Goal: Task Accomplishment & Management: Complete application form

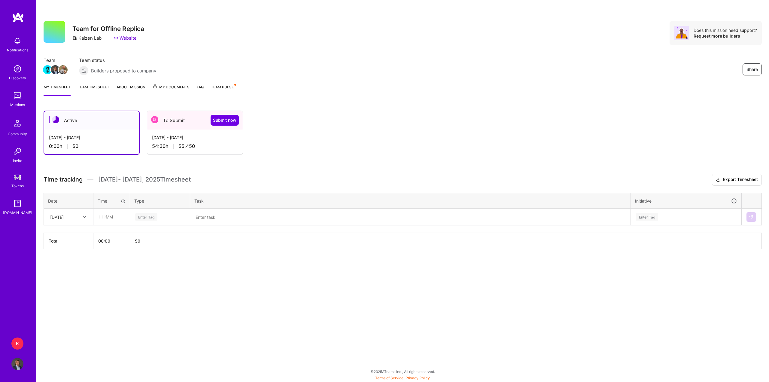
click at [186, 139] on div "[DATE] - [DATE]" at bounding box center [195, 137] width 86 height 6
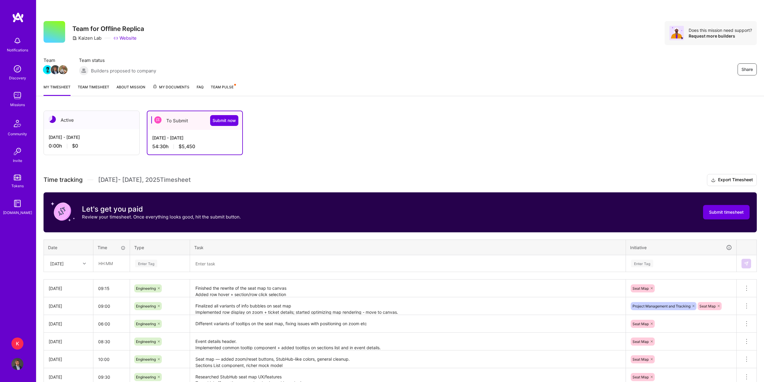
click at [85, 265] on div at bounding box center [84, 263] width 9 height 8
click at [68, 340] on div "[DATE]" at bounding box center [68, 342] width 49 height 11
click at [104, 261] on input "text" at bounding box center [112, 263] width 36 height 16
type input "09:00"
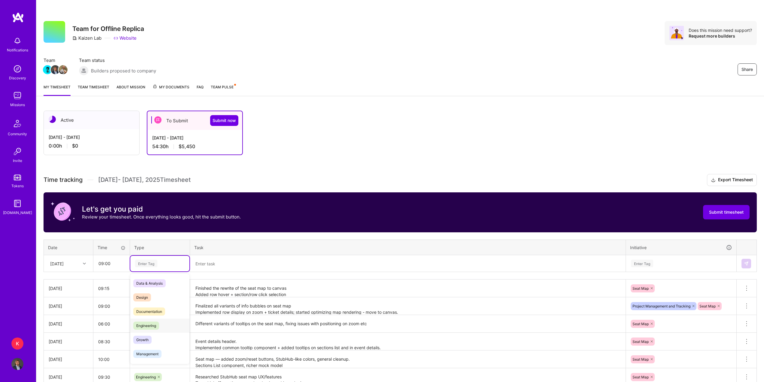
click at [148, 325] on span "Engineering" at bounding box center [146, 325] width 26 height 8
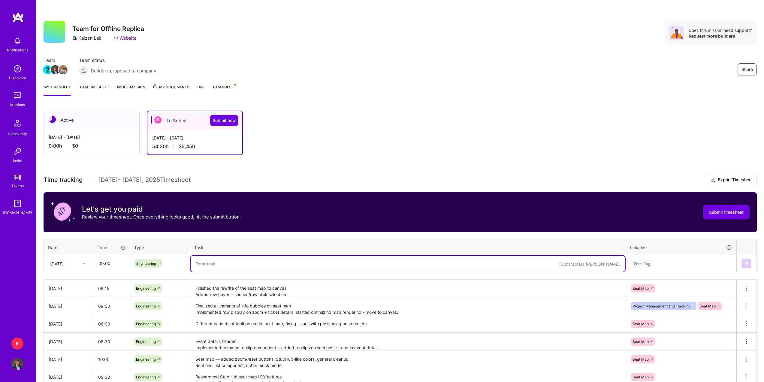
click at [250, 264] on textarea at bounding box center [408, 264] width 434 height 16
paste textarea "Added section & row detail views in sidebar (payment info, etc.); fixed hover/c…"
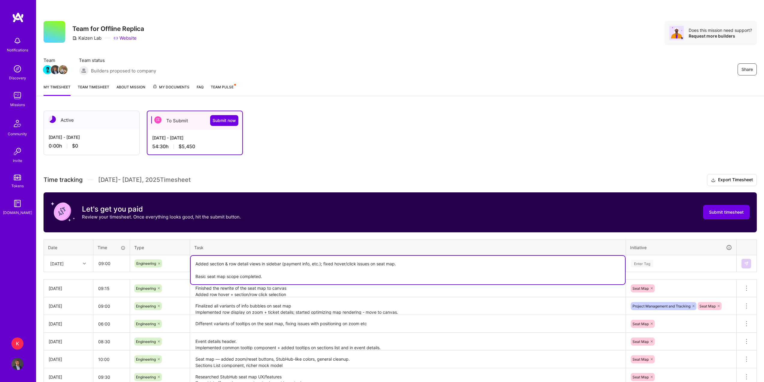
click at [322, 264] on textarea "Added section & row detail views in sidebar (payment info, etc.); fixed hover/c…" at bounding box center [408, 270] width 434 height 29
type textarea "Added section & row detail views in sidebar (payment info, etc.) Fixed hover/cl…"
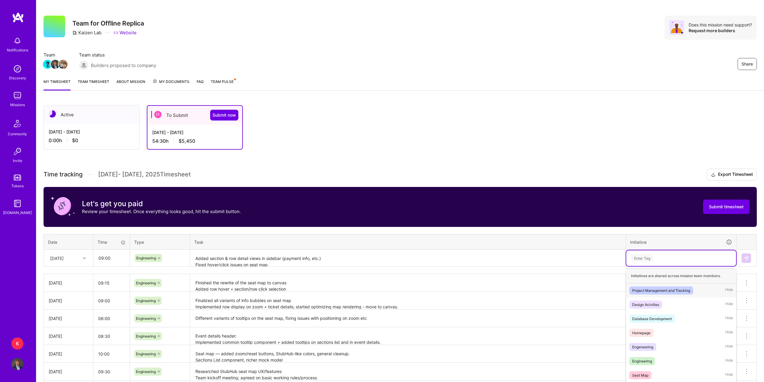
click at [647, 263] on div "Enter Tag" at bounding box center [681, 258] width 110 height 16
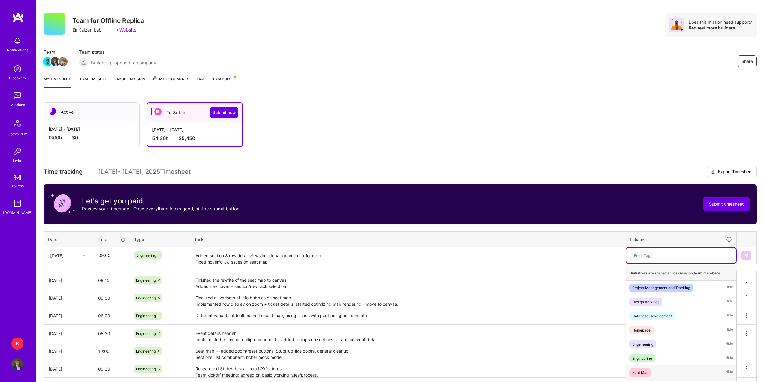
click at [651, 368] on div "Seat Map Hide" at bounding box center [681, 372] width 110 height 14
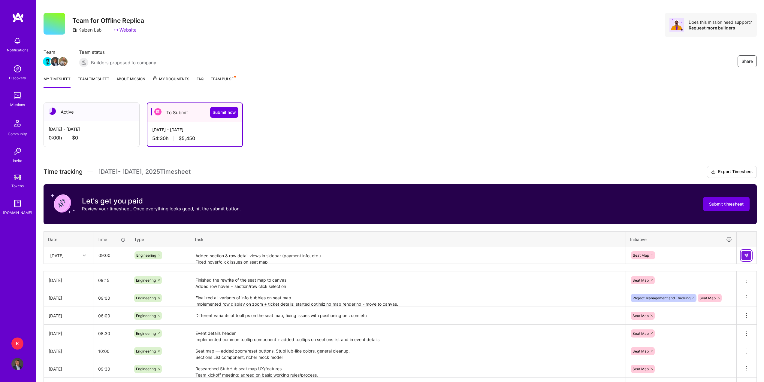
click at [744, 255] on img at bounding box center [746, 255] width 5 height 5
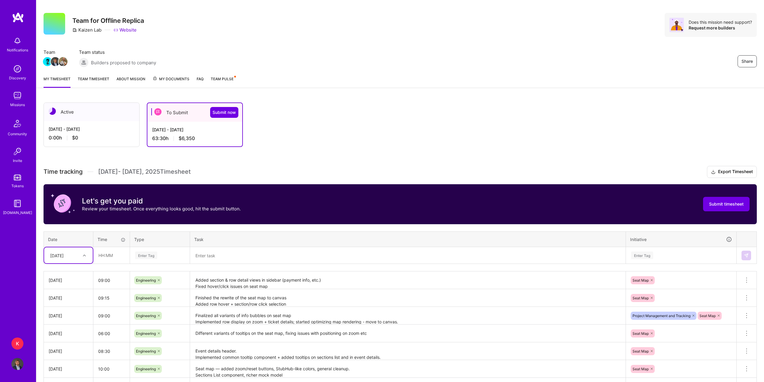
click at [83, 256] on div at bounding box center [84, 255] width 9 height 8
click at [72, 344] on div "[DATE]" at bounding box center [68, 345] width 49 height 11
click at [103, 255] on input "text" at bounding box center [112, 255] width 36 height 16
type input "09:30"
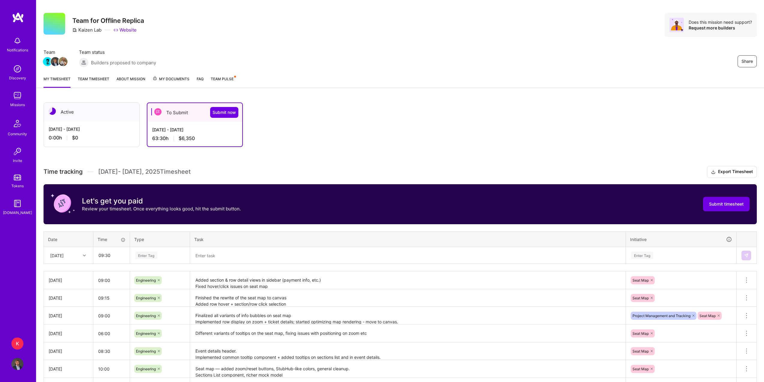
click at [158, 253] on div "Enter Tag" at bounding box center [160, 255] width 51 height 8
click at [157, 315] on span "Engineering" at bounding box center [146, 317] width 26 height 8
click at [239, 253] on textarea at bounding box center [408, 255] width 434 height 16
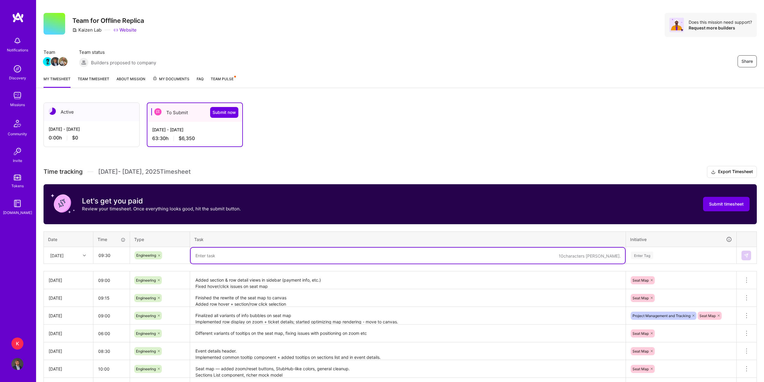
paste textarea "Fixed canvas responsiveness + minor styling issues. Refined section & row detai…"
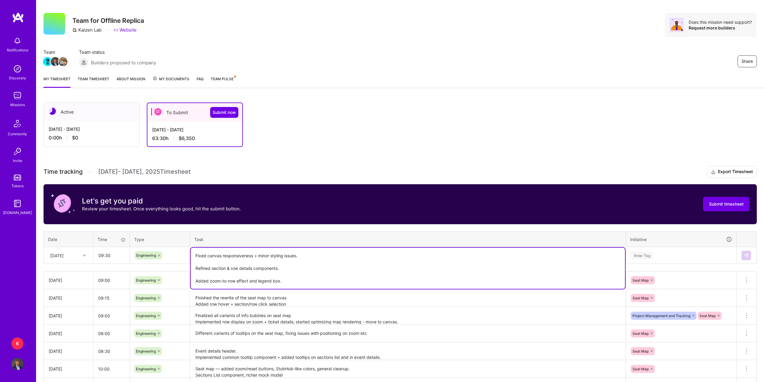
click at [304, 256] on textarea "Fixed canvas responsiveness + minor styling issues. Refined section & row detai…" at bounding box center [408, 267] width 434 height 41
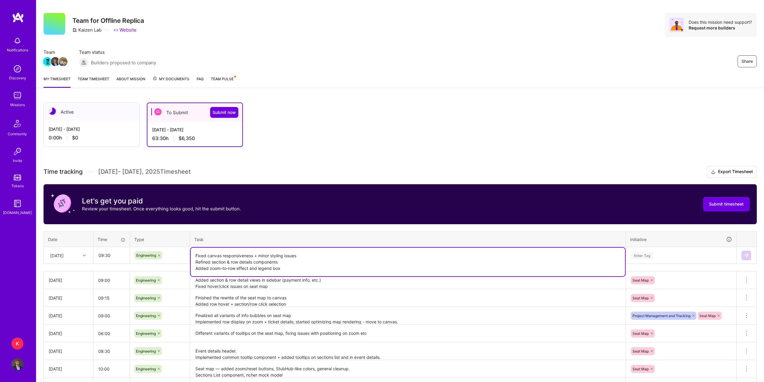
type textarea "Fixed canvas responsiveness + minor styling issues Refined section & row detail…"
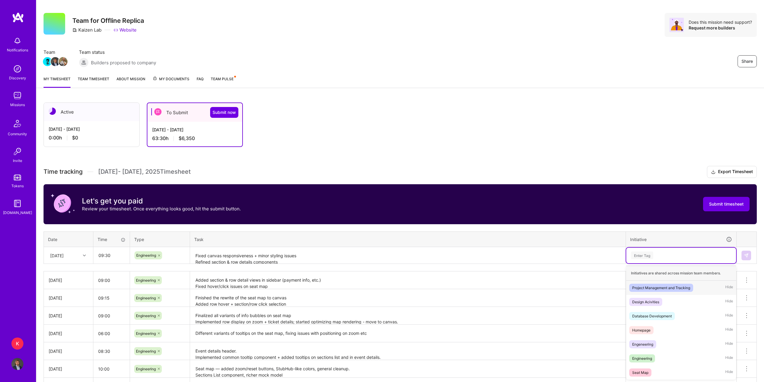
click at [640, 256] on div "Enter Tag" at bounding box center [642, 254] width 22 height 9
click at [649, 370] on span "Seat Map" at bounding box center [640, 372] width 22 height 8
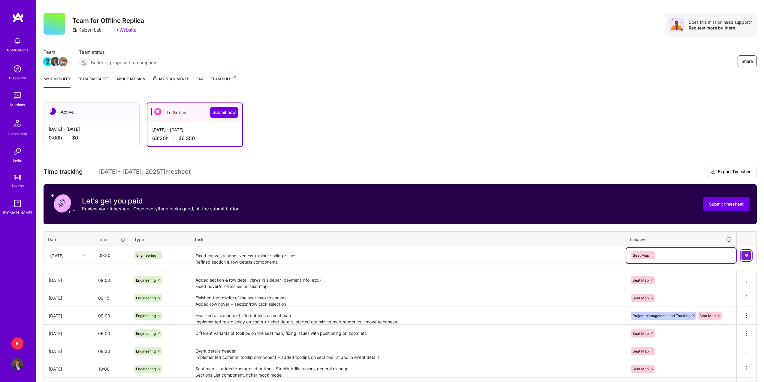
click at [745, 258] on button at bounding box center [747, 255] width 10 height 10
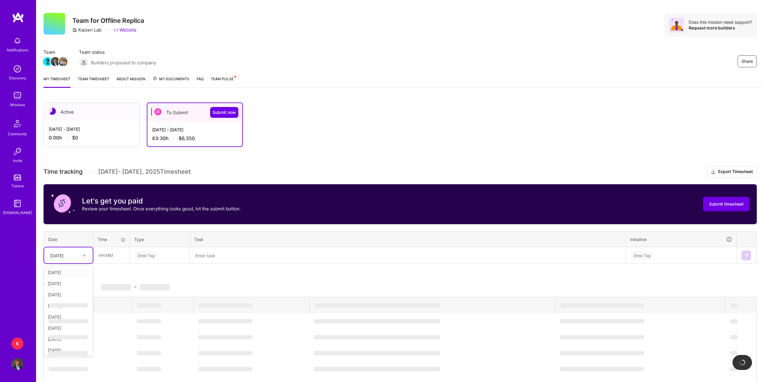
click at [74, 258] on div "[DATE]" at bounding box center [63, 255] width 33 height 10
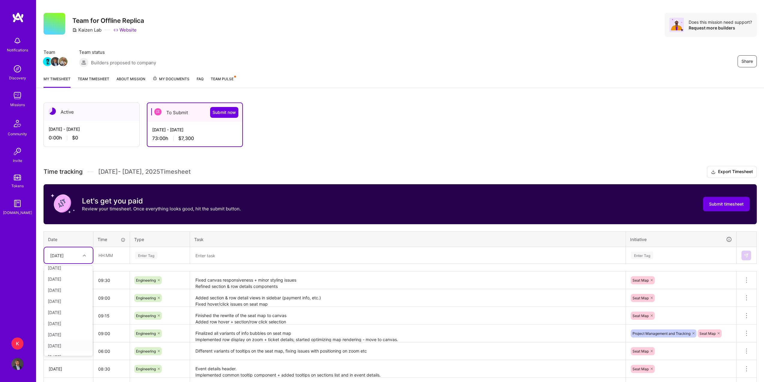
scroll to position [68, 0]
click at [63, 350] on div "[DATE]" at bounding box center [68, 348] width 49 height 11
click at [103, 253] on input "text" at bounding box center [112, 255] width 36 height 16
type input "07:00"
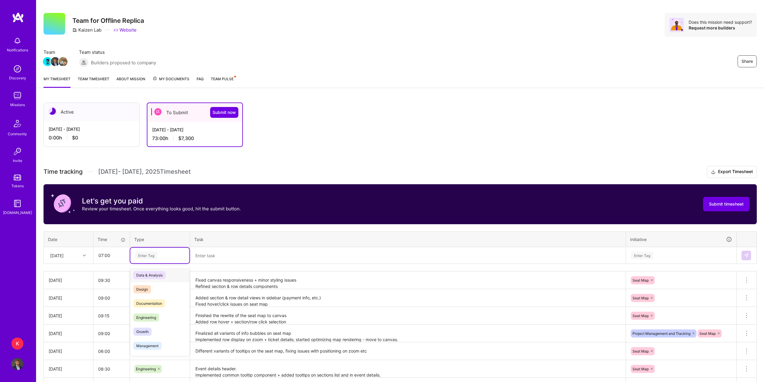
click at [138, 256] on div "Enter Tag" at bounding box center [146, 254] width 22 height 9
click at [147, 318] on span "Engineering" at bounding box center [146, 317] width 26 height 8
click at [215, 257] on textarea at bounding box center [408, 255] width 434 height 16
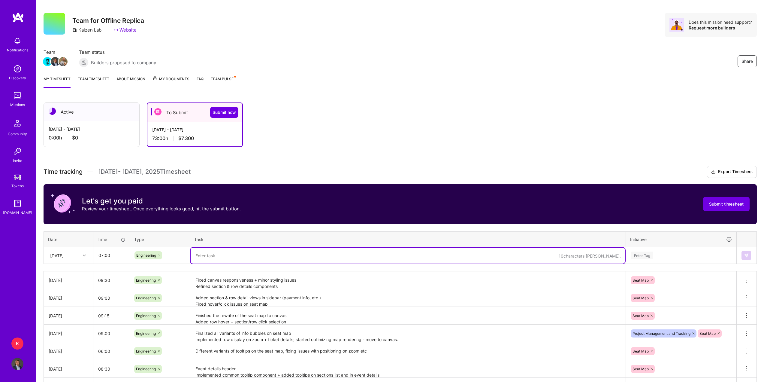
paste textarea "Improved performance of map marker repositioning. Added proper fonts to markers…"
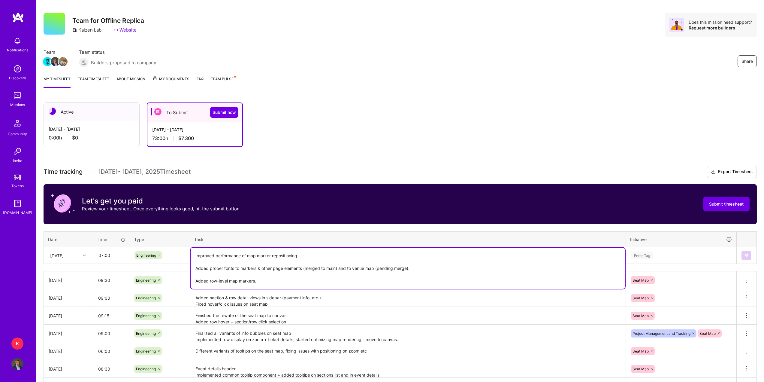
click at [299, 255] on textarea "Improved performance of map marker repositioning. Added proper fonts to markers…" at bounding box center [408, 267] width 434 height 41
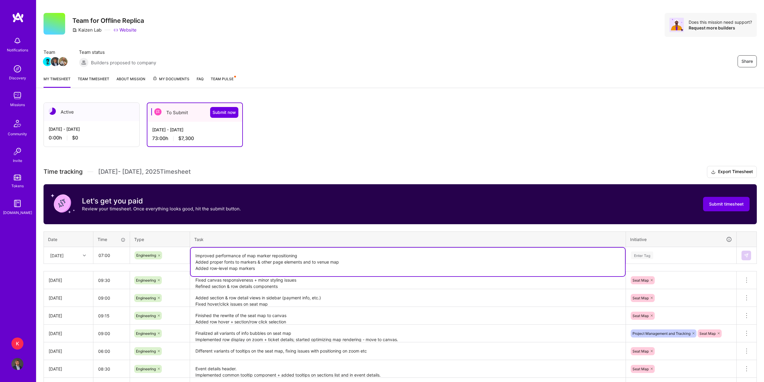
click at [313, 267] on textarea "Improved performance of map marker repositioning Added proper fonts to markers …" at bounding box center [408, 261] width 434 height 29
type textarea "Improved performance of map marker repositioning Added proper fonts to markers …"
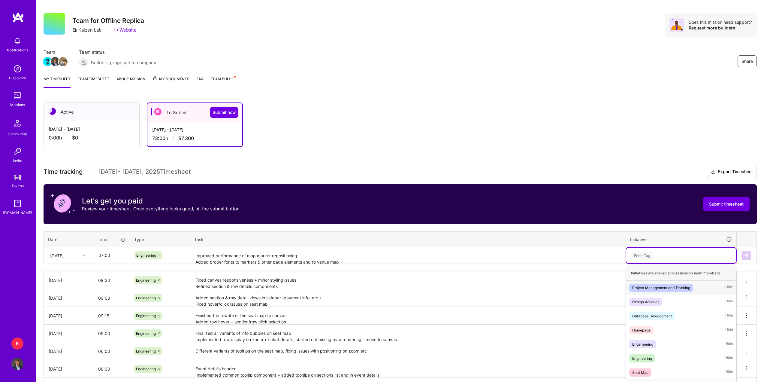
click at [643, 256] on div "Enter Tag" at bounding box center [642, 254] width 22 height 9
click at [649, 368] on div "Seat Map Hide" at bounding box center [681, 372] width 110 height 14
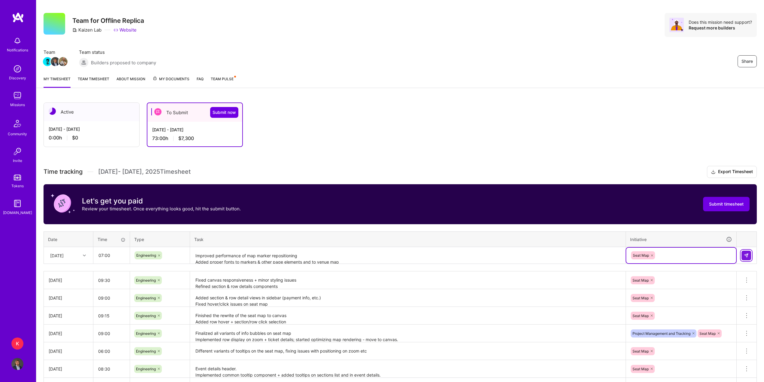
click at [745, 252] on button at bounding box center [747, 255] width 10 height 10
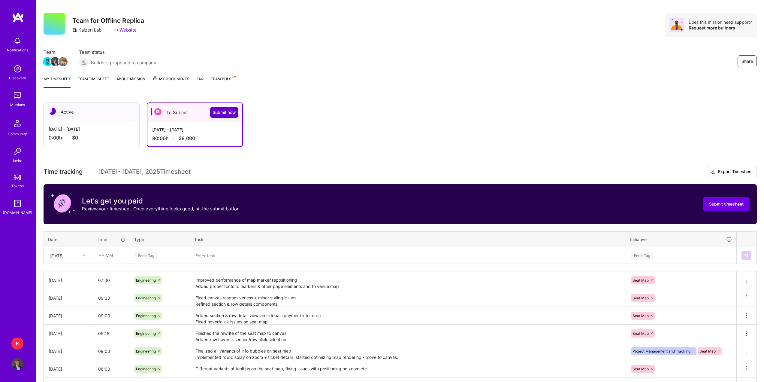
click at [228, 111] on span "Submit now" at bounding box center [224, 112] width 23 height 6
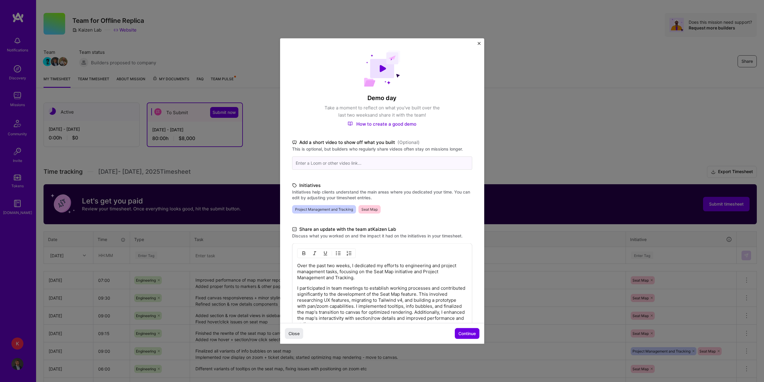
click at [378, 162] on input at bounding box center [382, 162] width 180 height 13
paste input "[URL][DOMAIN_NAME]"
type input "[URL][DOMAIN_NAME]"
click at [428, 180] on div "Demo day Take a moment to reflect on what you've built over the last two weeks …" at bounding box center [382, 218] width 204 height 361
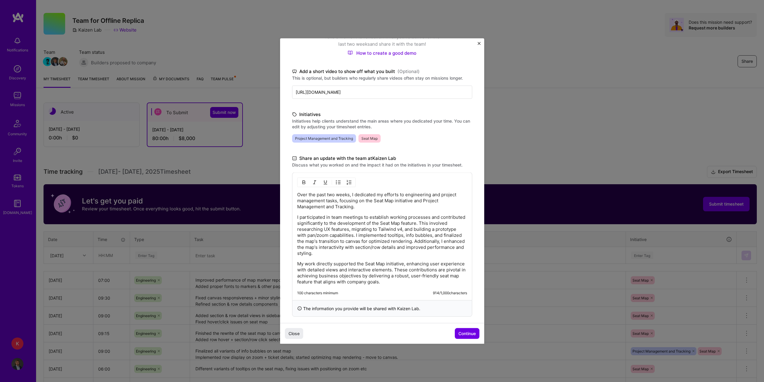
scroll to position [77, 0]
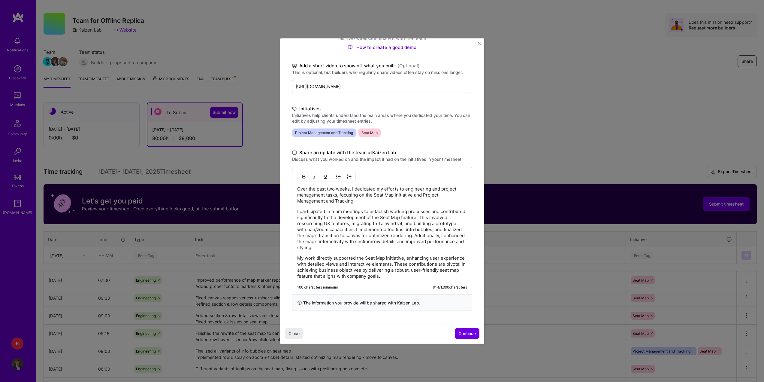
click at [405, 188] on p "Over the past two weeks, I dedicated my efforts to engineering and project mana…" at bounding box center [382, 195] width 170 height 18
drag, startPoint x: 431, startPoint y: 189, endPoint x: 431, endPoint y: 201, distance: 11.7
click at [431, 200] on p "Over the past two weeks, I dedicated my efforts to engineering and project mana…" at bounding box center [382, 195] width 170 height 18
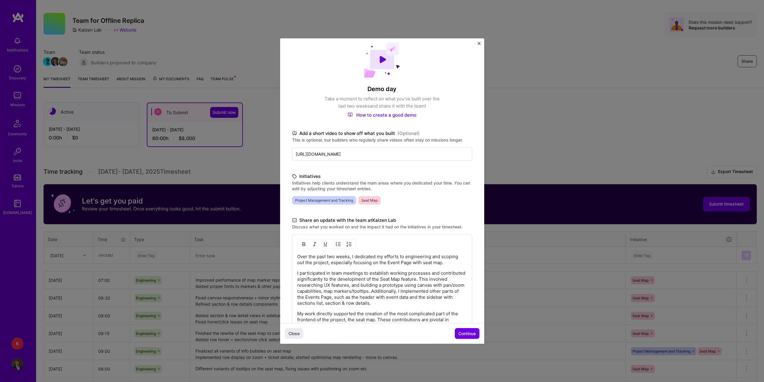
scroll to position [0, 0]
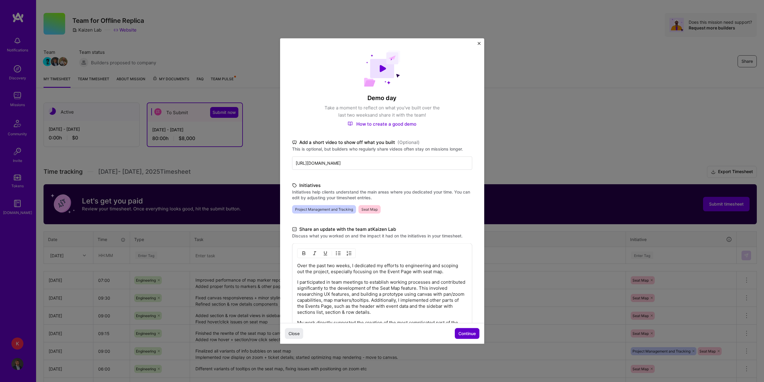
click at [461, 331] on span "Continue" at bounding box center [466, 333] width 17 height 6
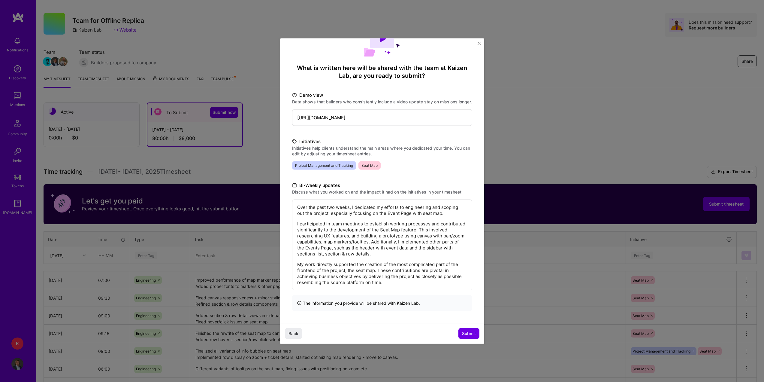
scroll to position [36, 0]
click at [465, 331] on span "Submit" at bounding box center [469, 333] width 14 height 6
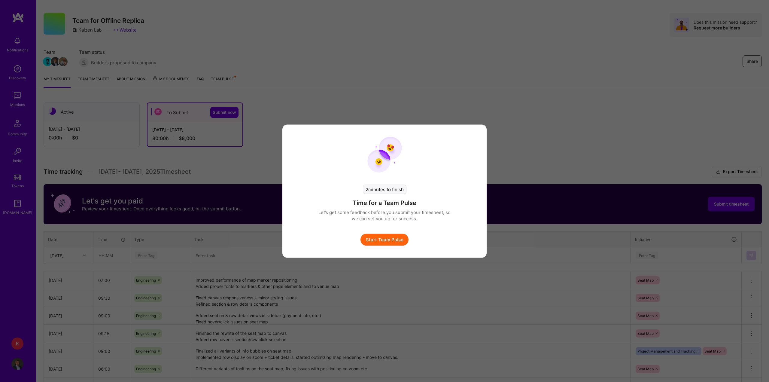
click at [395, 237] on button "Start Team Pulse" at bounding box center [384, 239] width 48 height 12
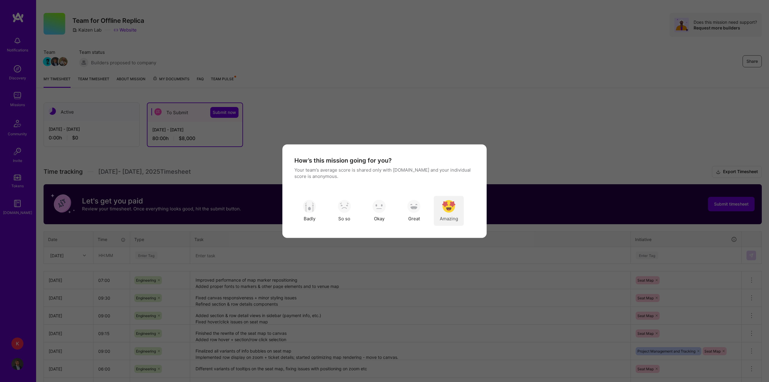
click at [442, 210] on div "Amazing" at bounding box center [449, 210] width 30 height 30
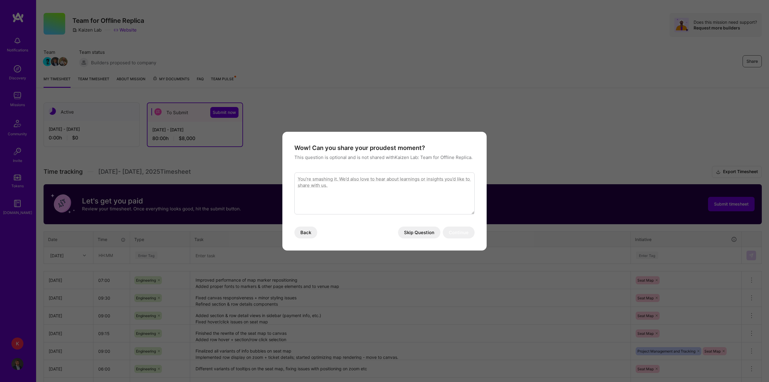
click at [361, 198] on textarea "modal" at bounding box center [384, 193] width 180 height 42
type textarea "The mission is great, I love the tempo of work and the commitment of the whole …"
click at [416, 233] on button "Skip Question" at bounding box center [419, 232] width 42 height 12
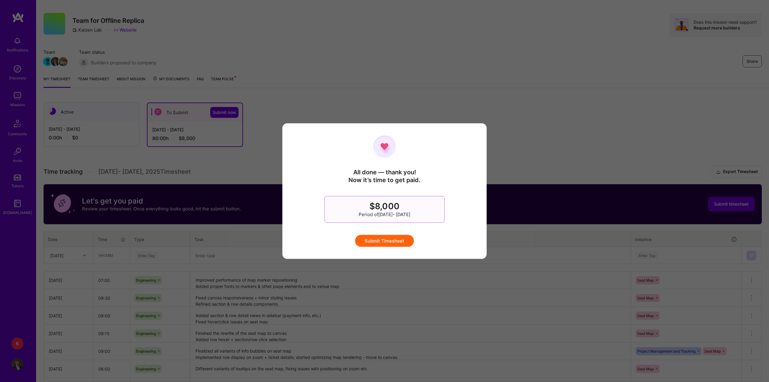
click at [388, 239] on button "Submit Timesheet" at bounding box center [384, 240] width 59 height 12
